Goal: Obtain resource: Download file/media

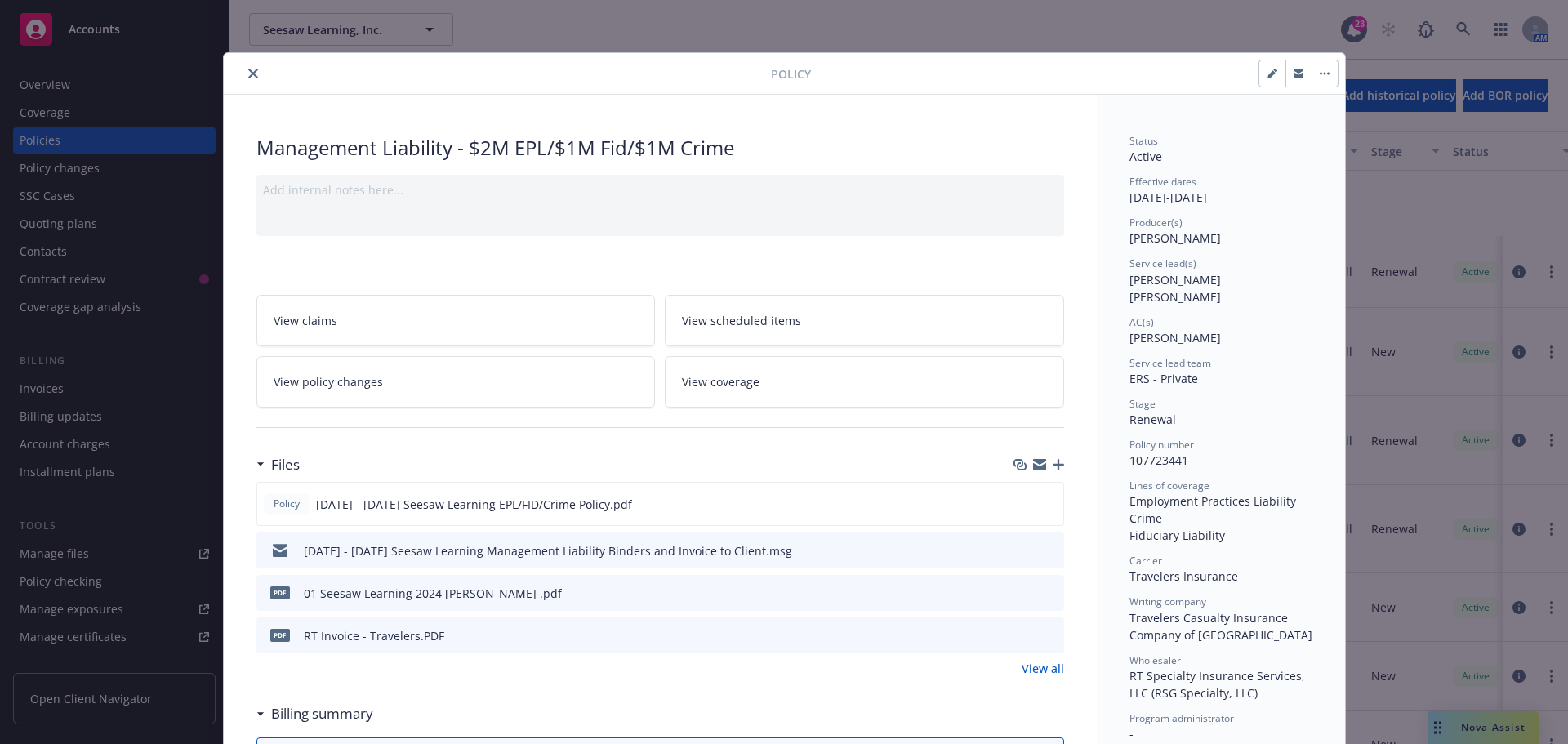
scroll to position [163, 0]
click at [249, 70] on icon "close" at bounding box center [254, 74] width 10 height 10
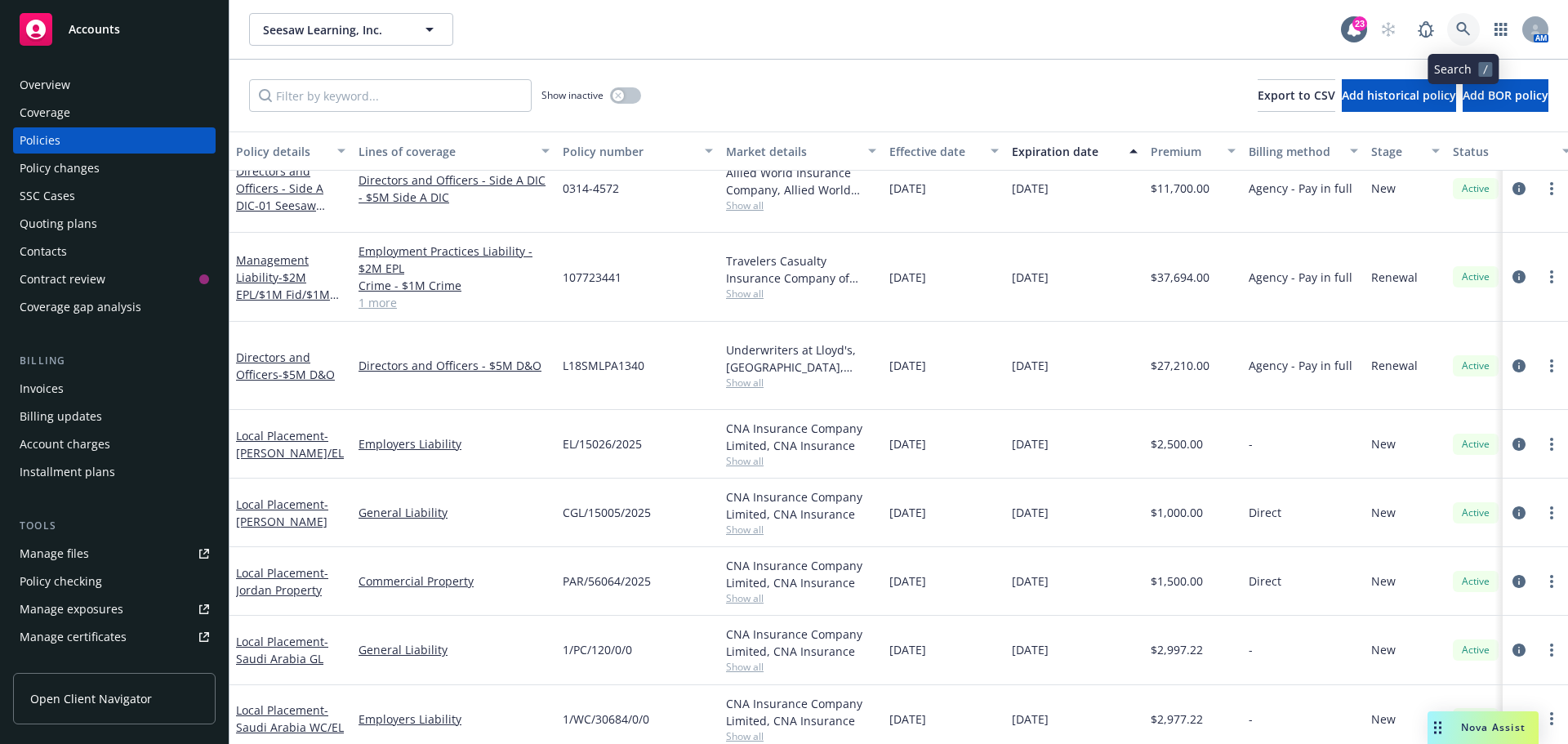
click at [1464, 25] on icon at bounding box center [1464, 30] width 15 height 15
click at [1512, 270] on icon "circleInformation" at bounding box center [1519, 277] width 13 height 13
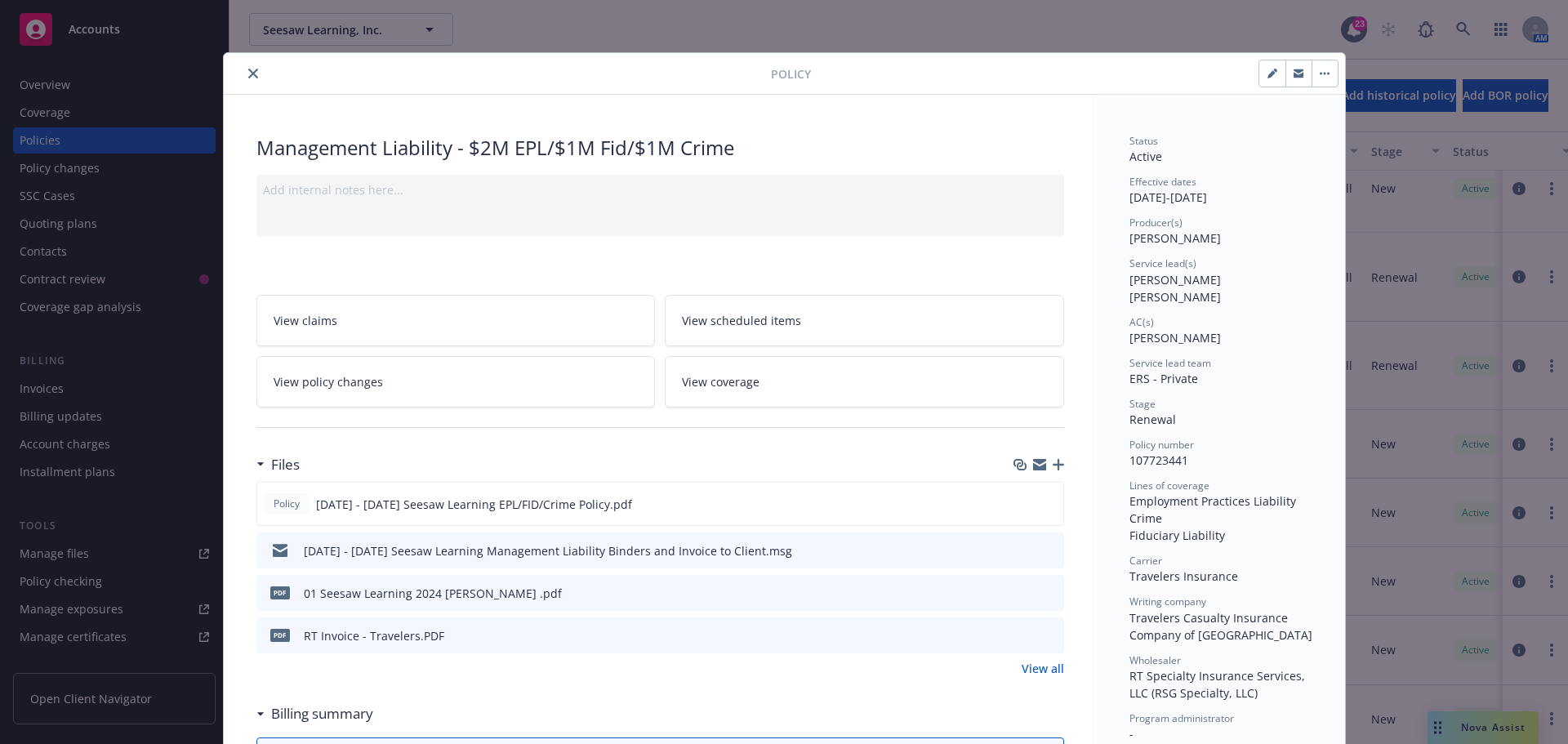
scroll to position [49, 0]
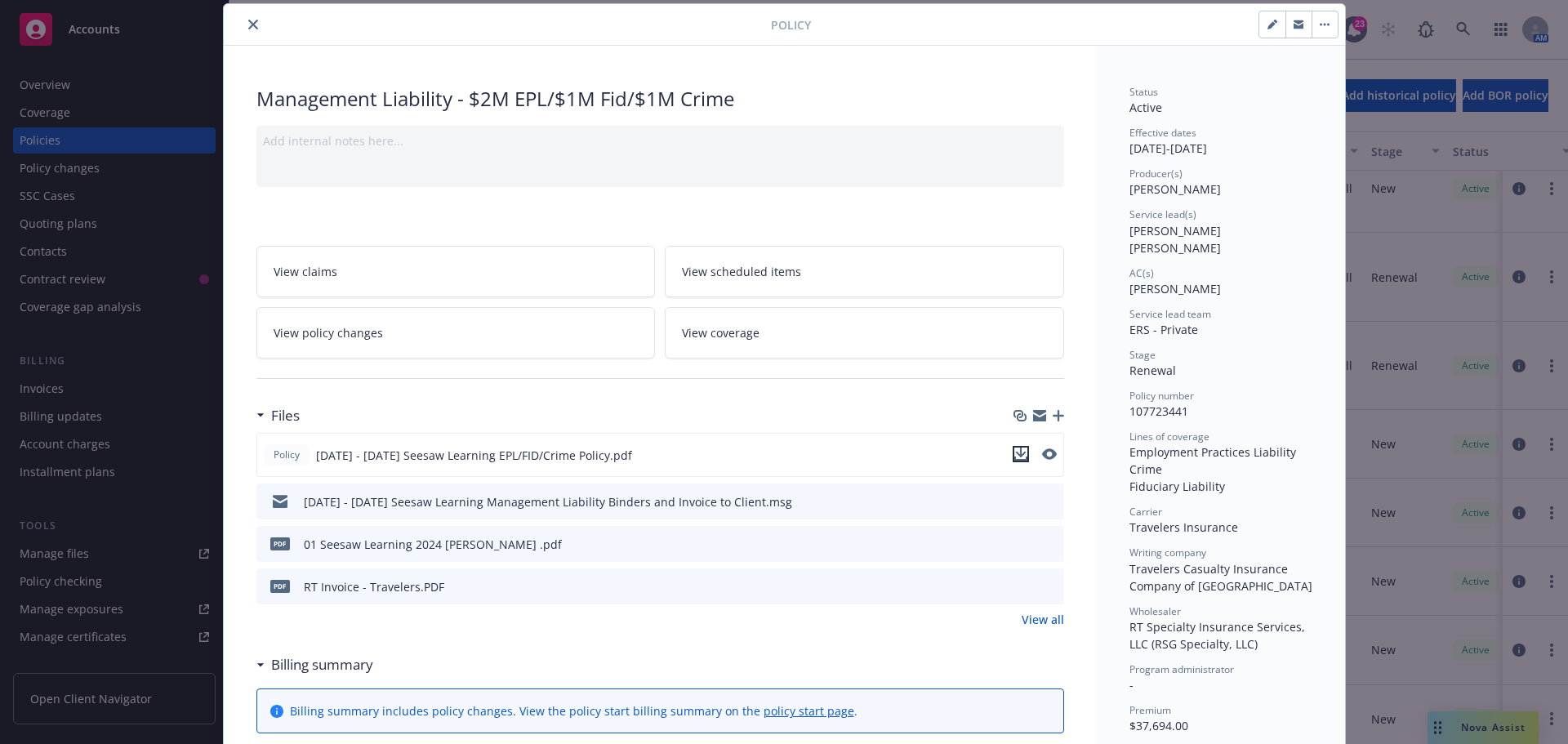
click at [1015, 452] on icon "download file" at bounding box center [1020, 452] width 11 height 10
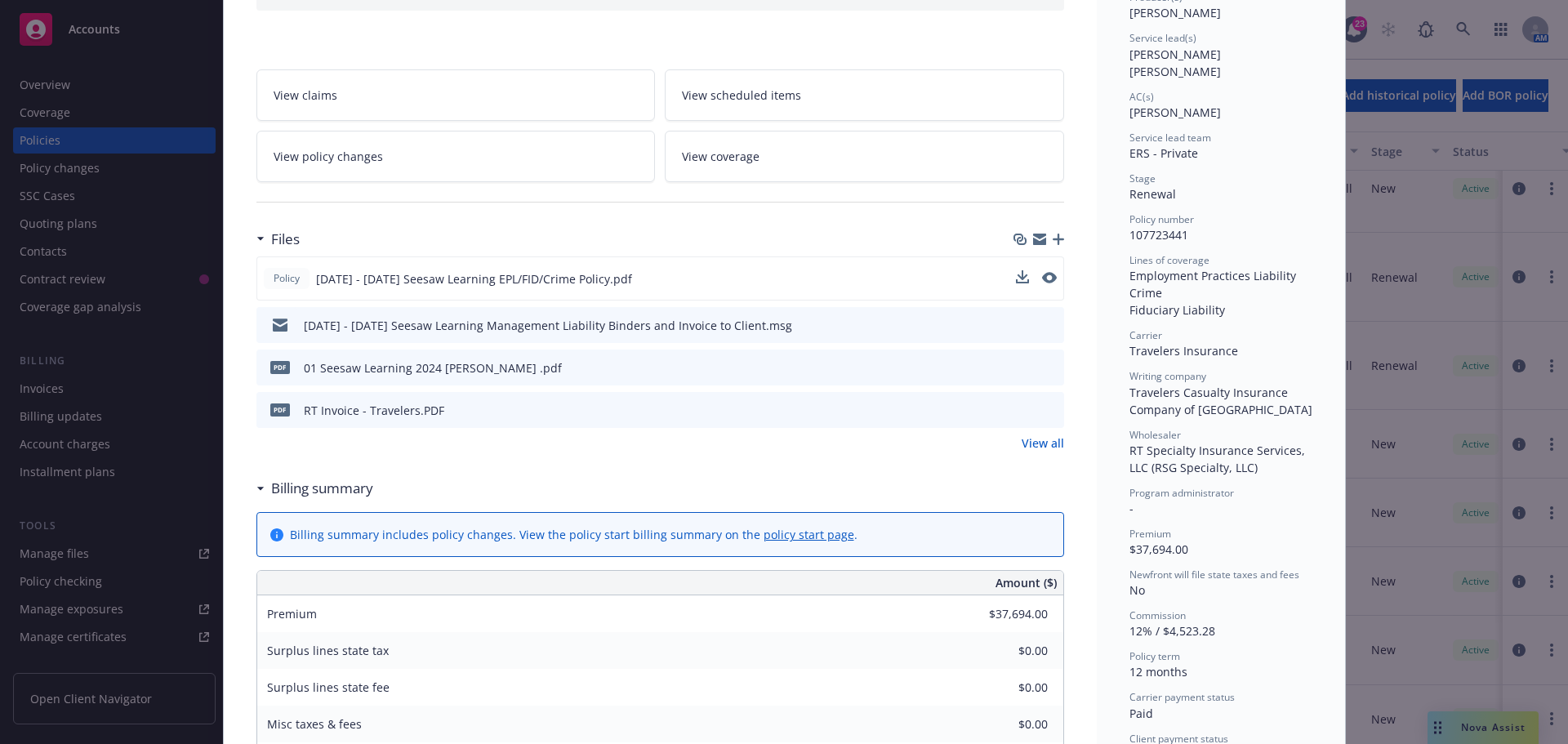
scroll to position [131, 0]
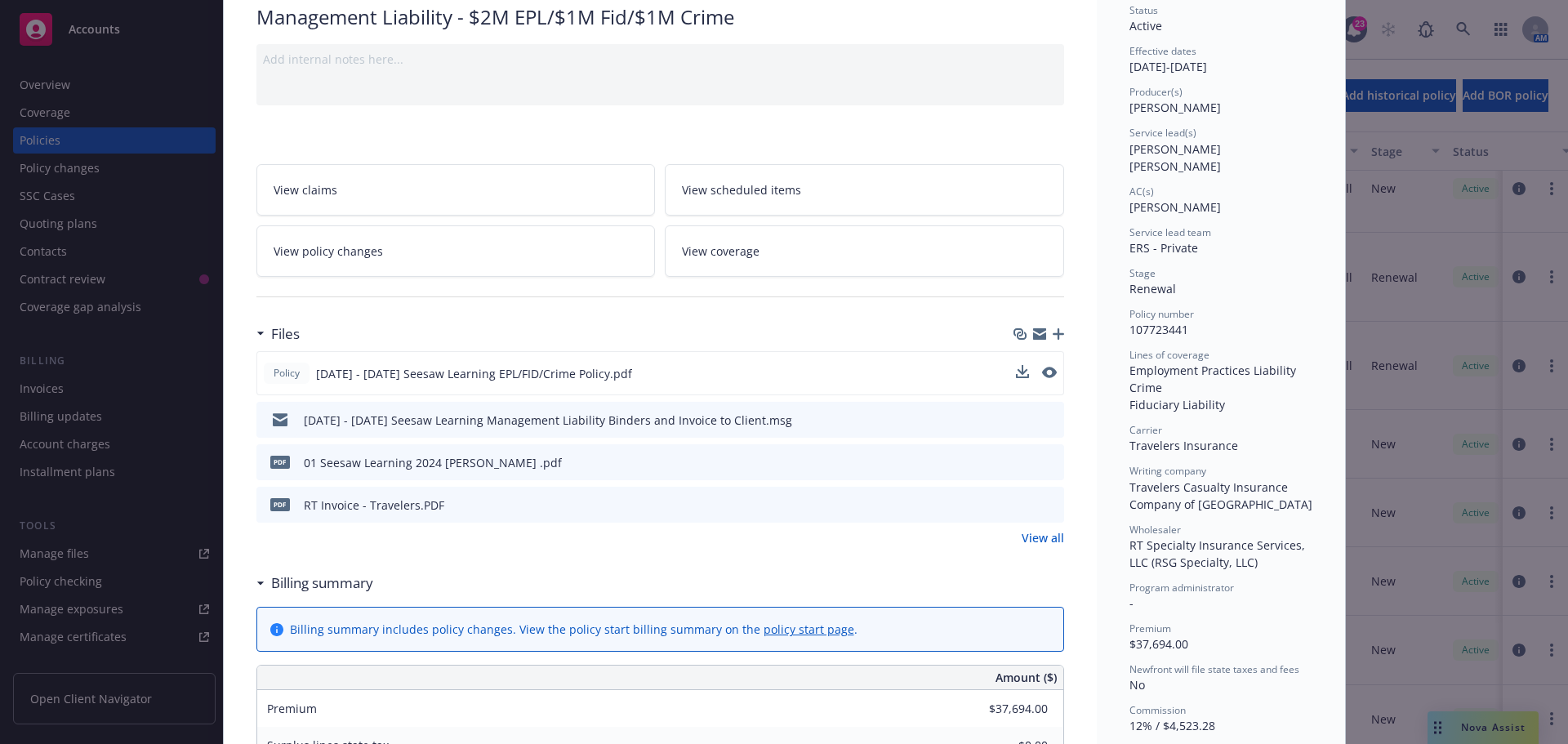
click at [79, 554] on div "Policy Management Liability - $2M EPL/$1M Fid/$1M Crime Add internal notes here…" at bounding box center [784, 372] width 1568 height 744
click at [40, 553] on div "Policy Management Liability - $2M EPL/$1M Fid/$1M Crime Add internal notes here…" at bounding box center [784, 372] width 1568 height 744
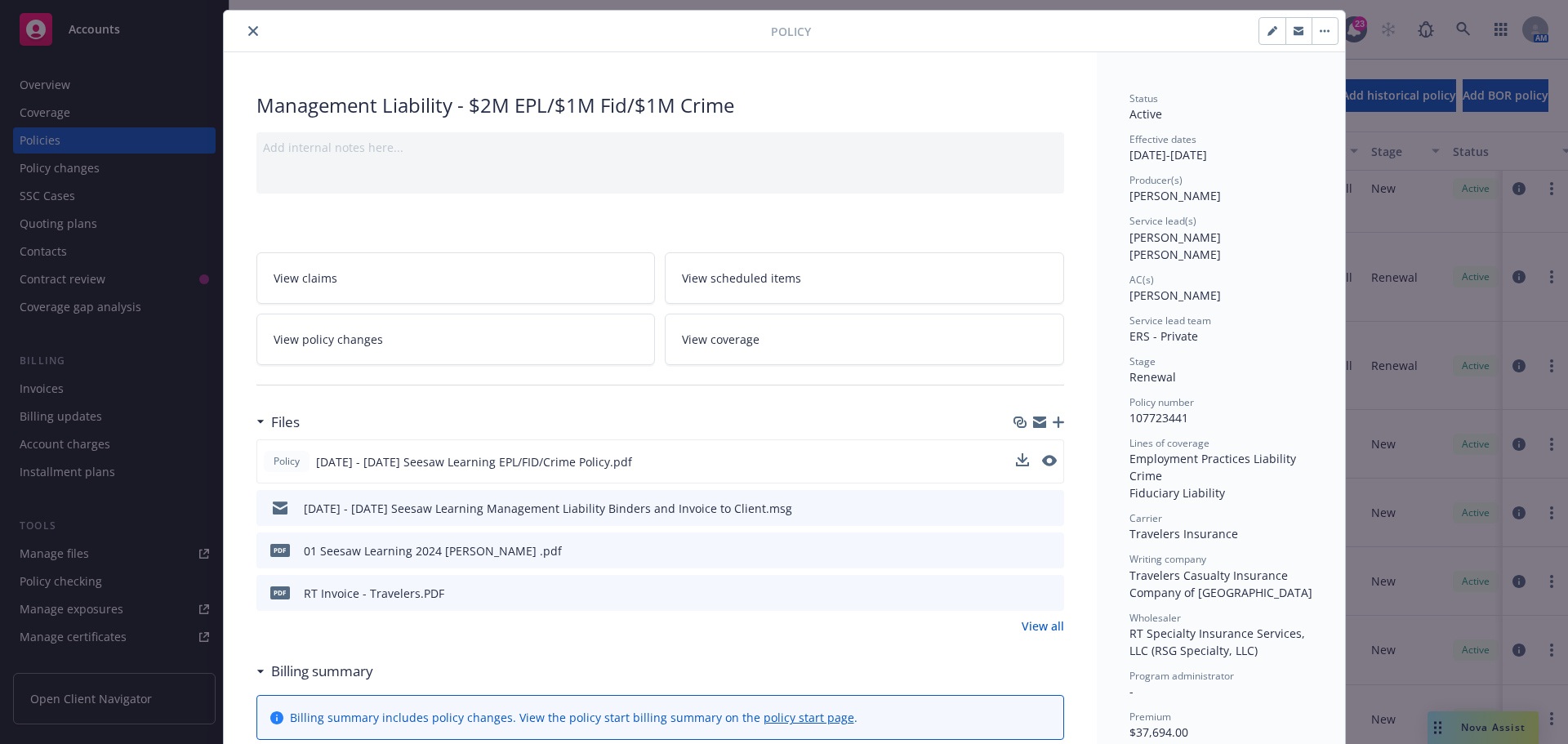
scroll to position [0, 0]
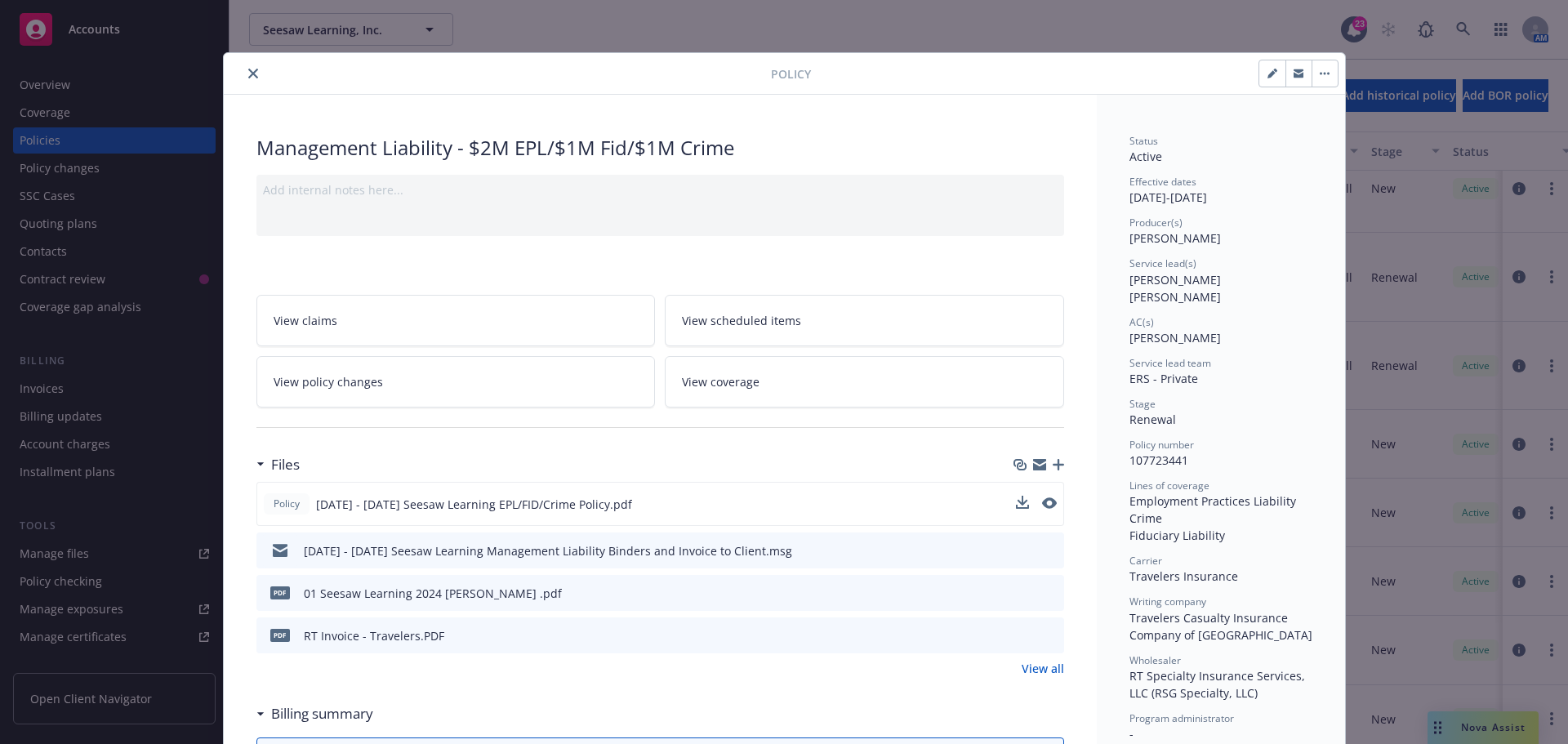
click at [249, 70] on icon "close" at bounding box center [254, 74] width 10 height 10
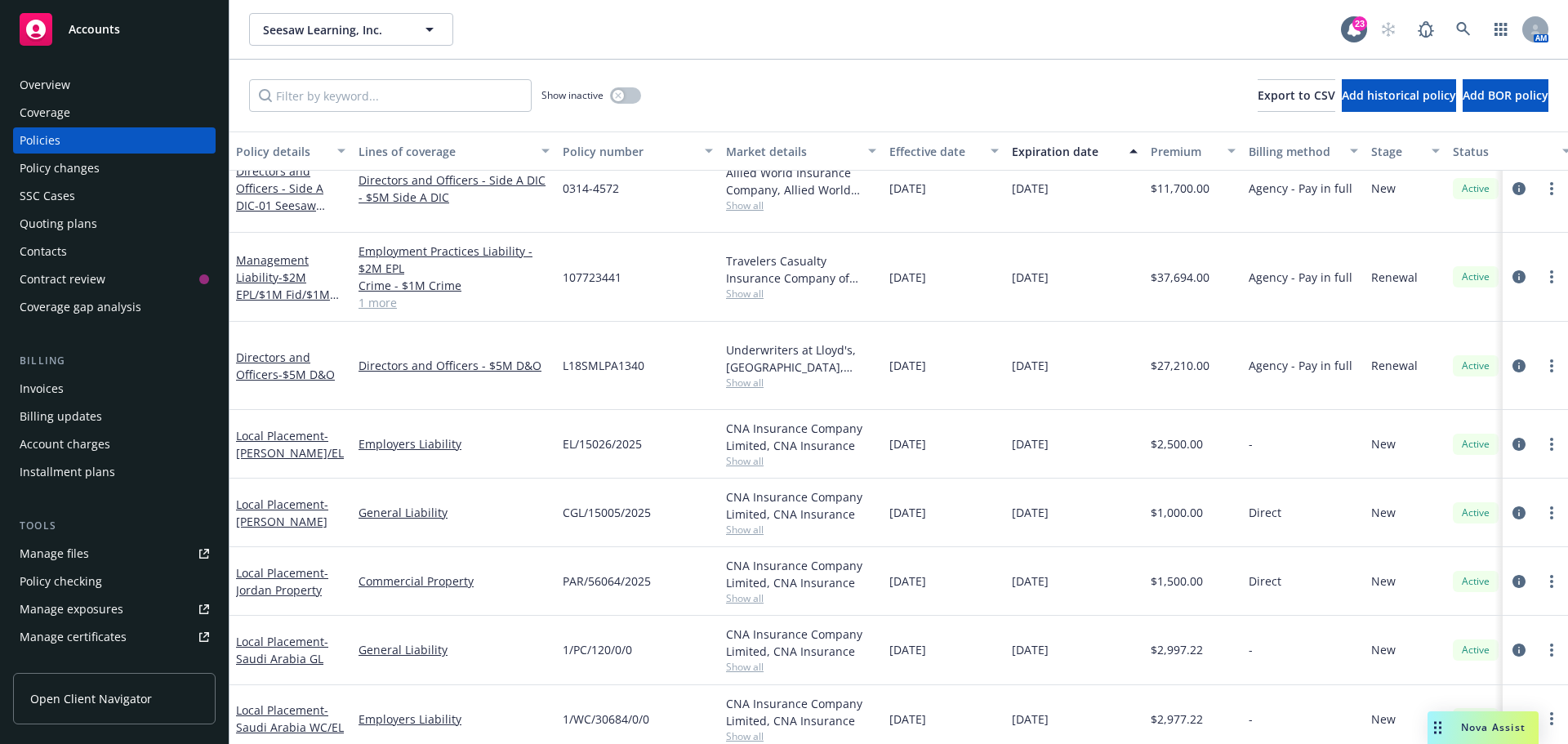
click at [50, 552] on div "Manage files" at bounding box center [55, 553] width 70 height 27
click at [56, 140] on div "Policies" at bounding box center [40, 141] width 41 height 27
click at [1512, 270] on icon "circleInformation" at bounding box center [1519, 277] width 13 height 13
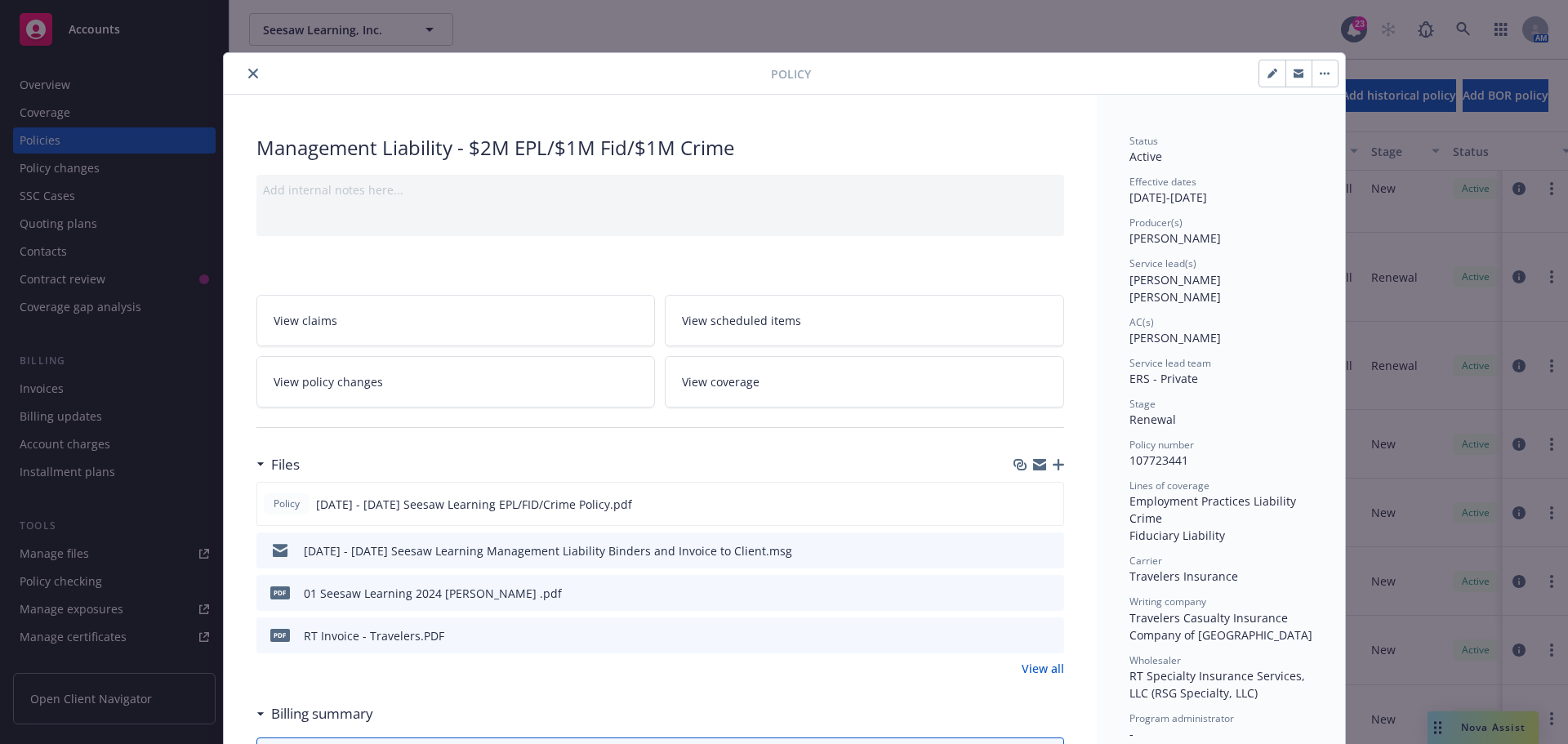
scroll to position [49, 0]
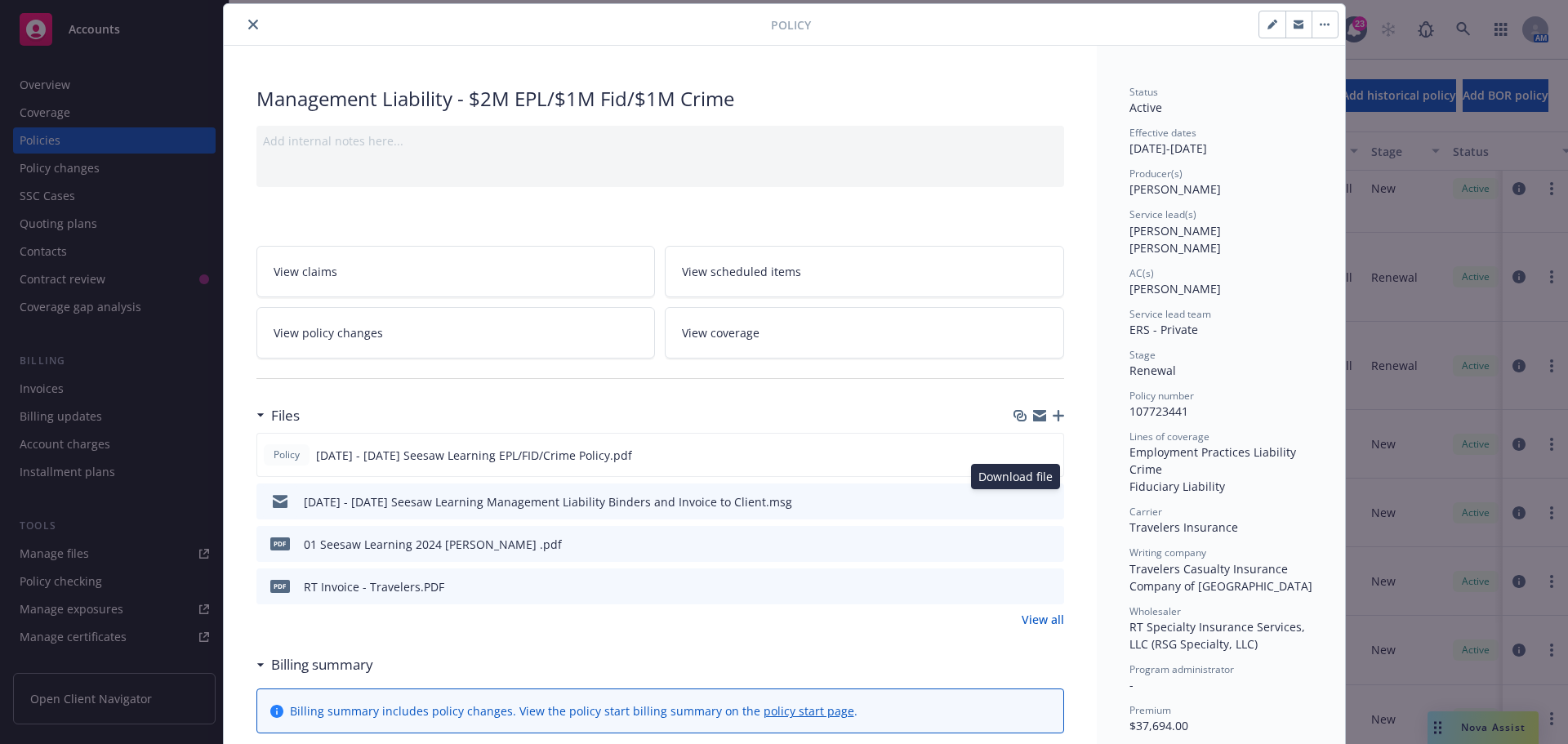
click at [1018, 499] on icon "download file" at bounding box center [1022, 500] width 13 height 13
click at [1014, 456] on icon "download file" at bounding box center [1021, 454] width 13 height 13
click at [249, 22] on icon "close" at bounding box center [254, 25] width 10 height 10
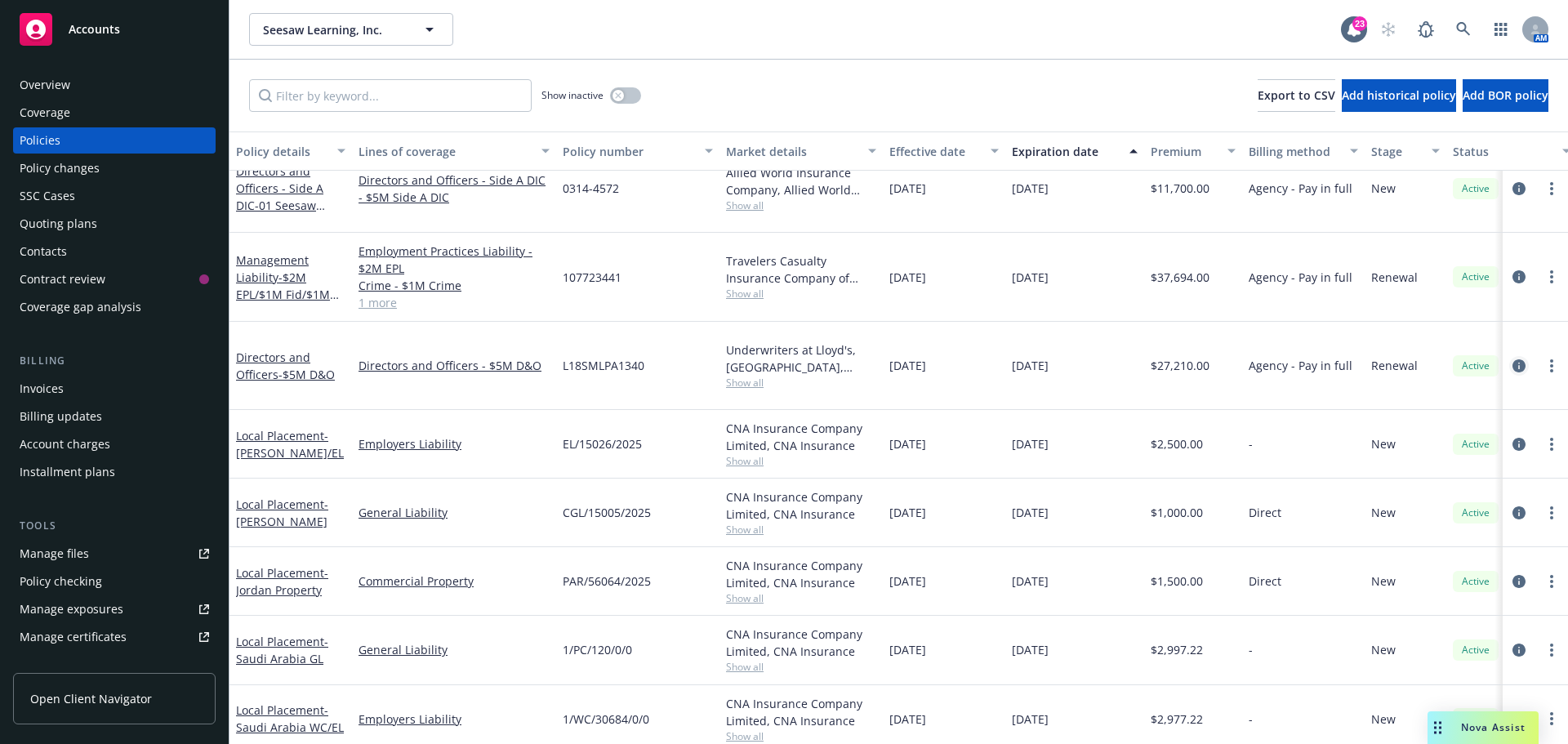
click at [1512, 360] on icon "circleInformation" at bounding box center [1519, 366] width 13 height 13
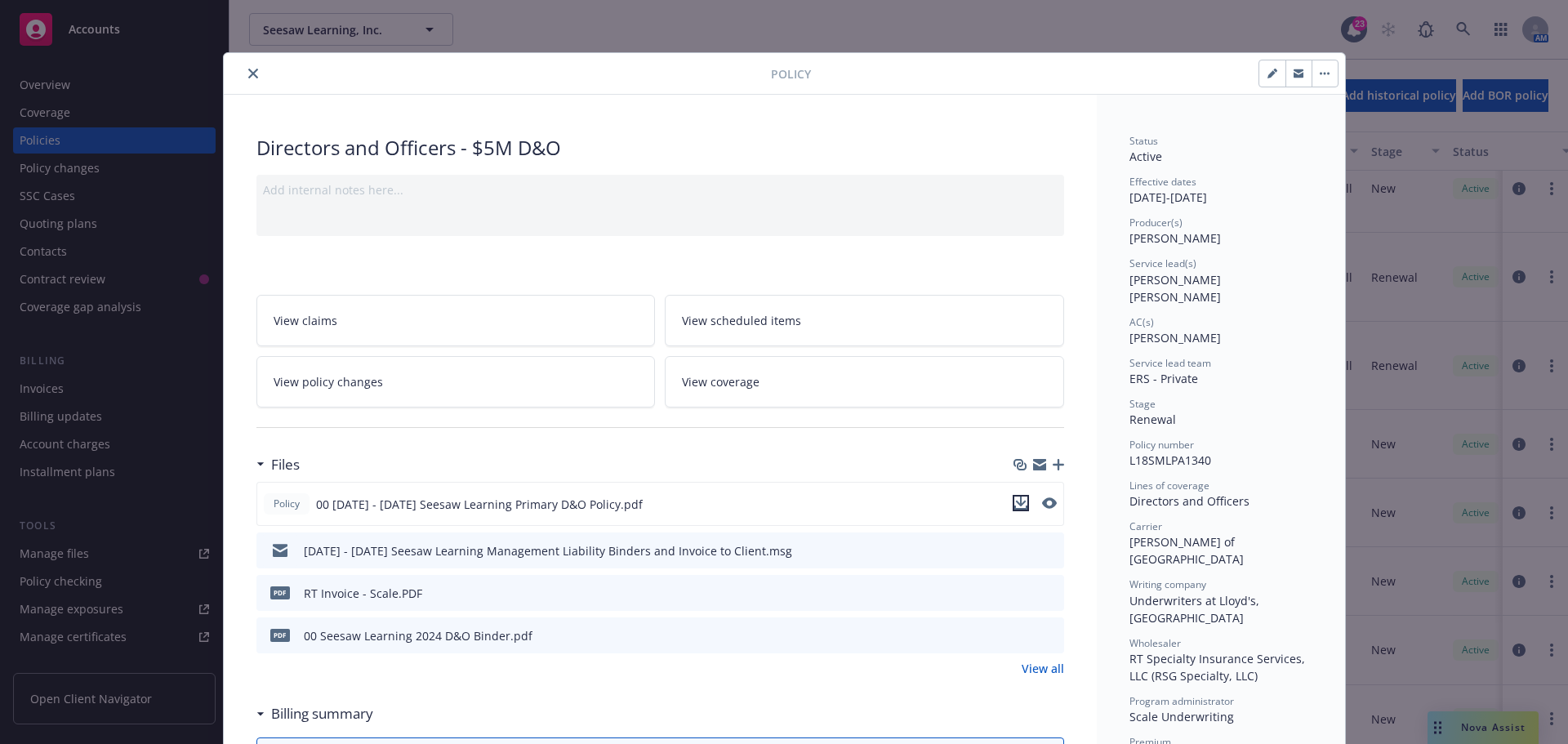
click at [1015, 504] on icon "download file" at bounding box center [1020, 501] width 11 height 10
